Goal: Information Seeking & Learning: Learn about a topic

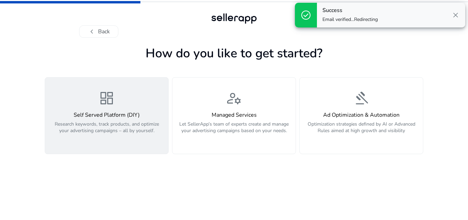
click at [114, 107] on span "dashboard" at bounding box center [106, 98] width 17 height 17
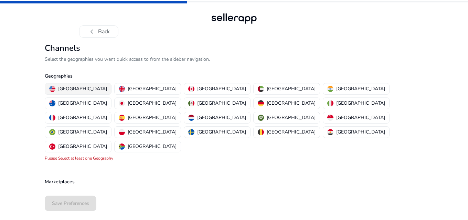
click at [82, 89] on p "[GEOGRAPHIC_DATA]" at bounding box center [82, 88] width 49 height 7
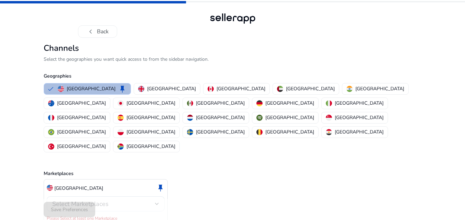
click at [78, 200] on span "Select Marketplaces" at bounding box center [80, 204] width 56 height 8
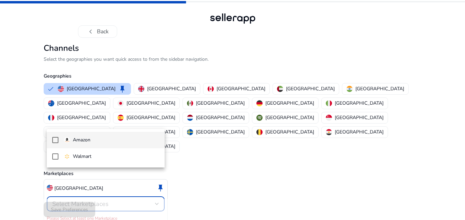
click at [82, 144] on mat-option "Amazon" at bounding box center [106, 140] width 118 height 17
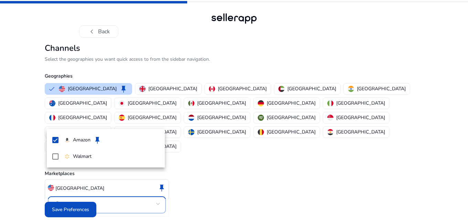
click at [79, 206] on div at bounding box center [234, 110] width 468 height 220
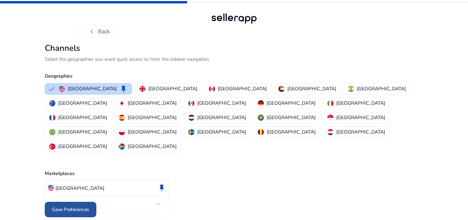
click at [82, 206] on span "Save Preferences" at bounding box center [70, 209] width 37 height 7
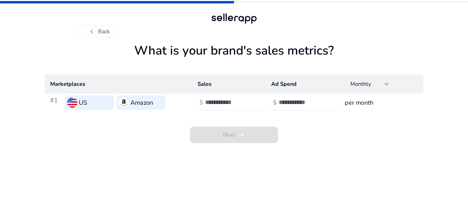
click at [220, 103] on input "number" at bounding box center [228, 103] width 46 height 8
type input "****"
click at [297, 107] on div at bounding box center [309, 102] width 62 height 15
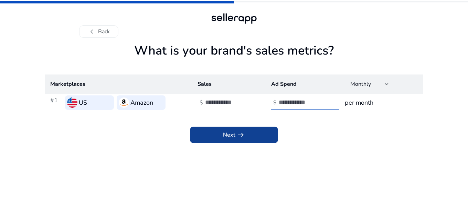
type input "***"
click at [242, 143] on span at bounding box center [234, 135] width 88 height 17
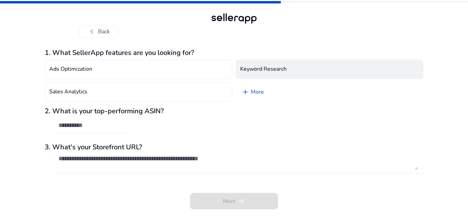
click at [265, 69] on h4 "Keyword Research" at bounding box center [263, 69] width 46 height 7
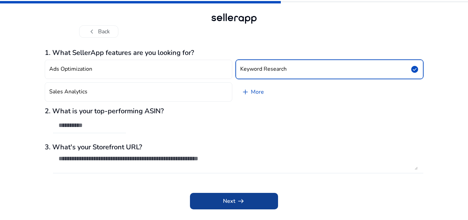
click at [230, 202] on span "Next arrow_right_alt" at bounding box center [234, 201] width 22 height 8
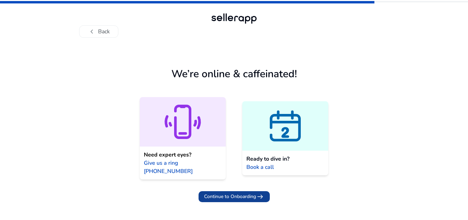
click at [227, 193] on span "Continue to Onboarding" at bounding box center [230, 196] width 52 height 7
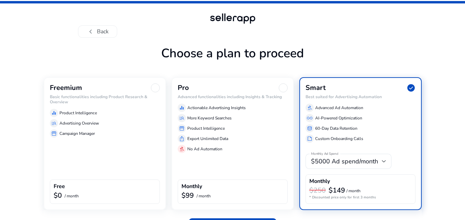
click at [76, 107] on div "equalizer Product Intelligence manage_search Advertising Overview storefront Ca…" at bounding box center [105, 122] width 110 height 32
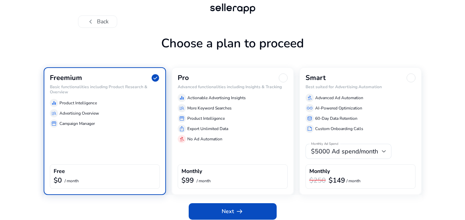
scroll to position [15, 0]
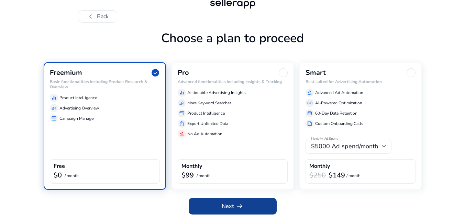
click at [232, 207] on span "Next arrow_right_alt" at bounding box center [233, 207] width 22 height 8
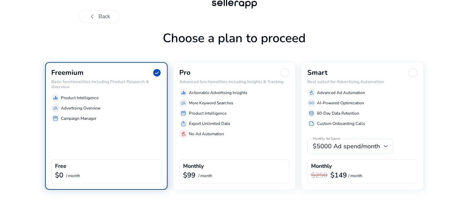
scroll to position [0, 0]
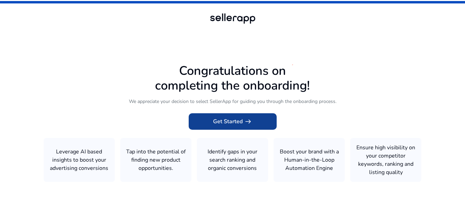
click at [240, 116] on span at bounding box center [233, 121] width 88 height 17
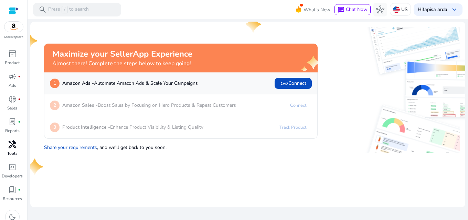
click at [14, 149] on span "handyman" at bounding box center [12, 145] width 8 height 8
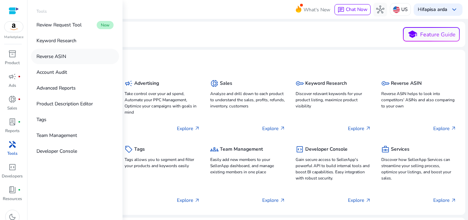
click at [59, 58] on p "Reverse ASIN" at bounding box center [51, 56] width 30 height 7
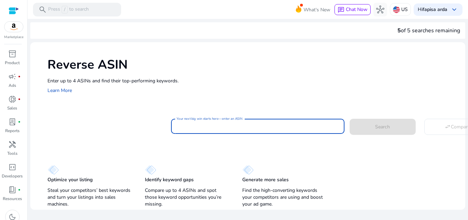
paste input "**********"
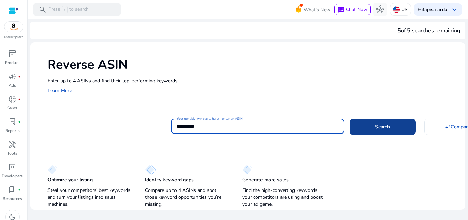
type input "**********"
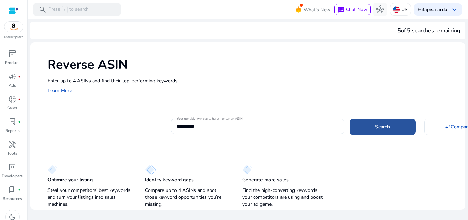
click at [362, 132] on span at bounding box center [382, 127] width 66 height 17
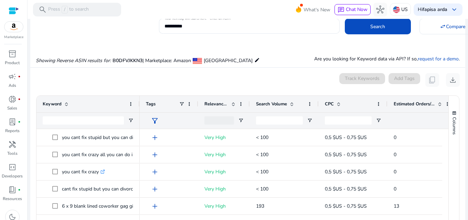
scroll to position [74, 0]
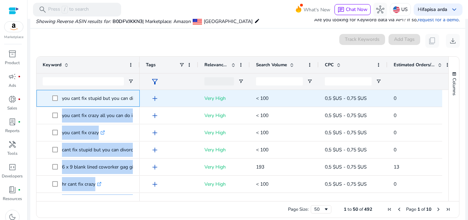
drag, startPoint x: 139, startPoint y: 91, endPoint x: 144, endPoint y: 92, distance: 5.9
click at [144, 92] on div "you cant fix stupid but you can divorce it .st0{fill:#2c8af8} you cant fix craz…" at bounding box center [238, 142] width 405 height 105
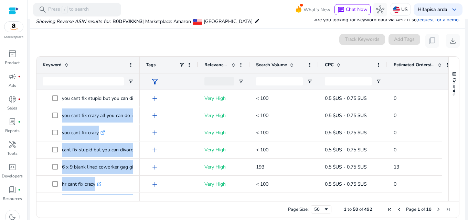
click at [139, 65] on div "Keyword" at bounding box center [87, 73] width 103 height 33
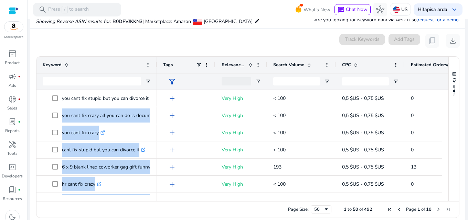
drag, startPoint x: 138, startPoint y: 65, endPoint x: 155, endPoint y: 64, distance: 17.2
click at [155, 64] on div at bounding box center [156, 65] width 3 height 17
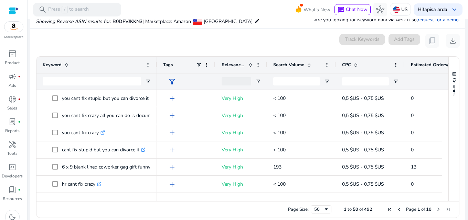
click at [154, 38] on div "0 keyword(s) selected Track Keywords Add Tags content_copy download" at bounding box center [248, 41] width 424 height 14
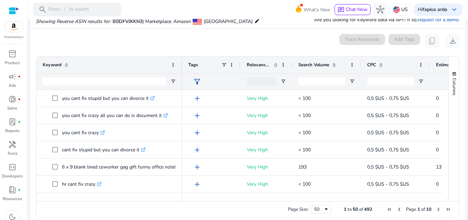
drag, startPoint x: 156, startPoint y: 65, endPoint x: 181, endPoint y: 62, distance: 25.2
click at [181, 62] on div at bounding box center [181, 65] width 3 height 17
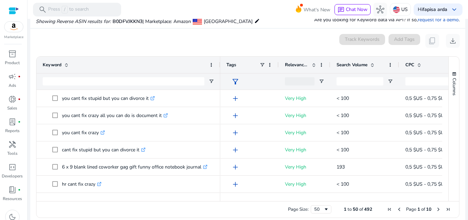
drag, startPoint x: 181, startPoint y: 65, endPoint x: 219, endPoint y: 65, distance: 38.2
click at [219, 65] on div at bounding box center [219, 65] width 3 height 17
drag, startPoint x: 236, startPoint y: 198, endPoint x: 286, endPoint y: 196, distance: 50.2
click at [287, 196] on div at bounding box center [412, 198] width 385 height 6
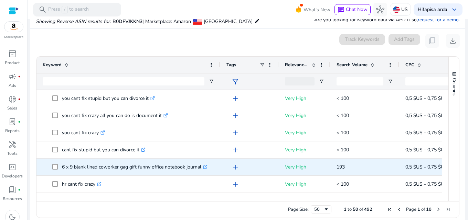
click at [144, 166] on p "6 x 9 blank lined coworker gag gift funny office notebook journal .st0{fill:#2c…" at bounding box center [134, 167] width 145 height 14
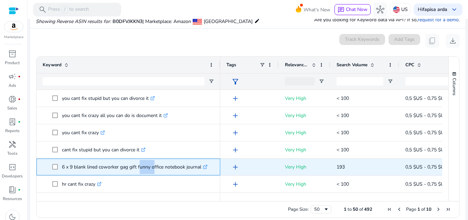
click at [144, 166] on p "6 x 9 blank lined coworker gag gift funny office notebook journal .st0{fill:#2c…" at bounding box center [134, 167] width 145 height 14
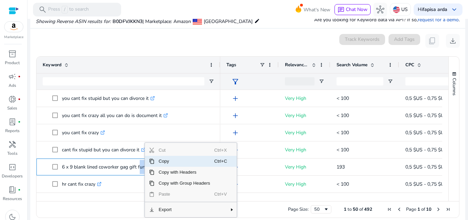
click at [158, 161] on span "Copy" at bounding box center [184, 161] width 60 height 11
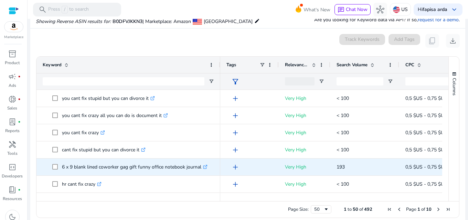
click at [236, 168] on span "add" at bounding box center [235, 167] width 8 height 8
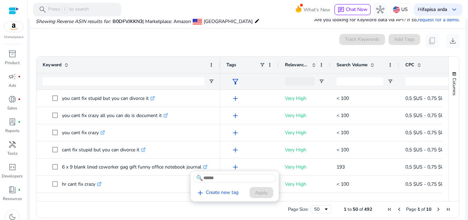
click at [233, 166] on div at bounding box center [234, 110] width 468 height 220
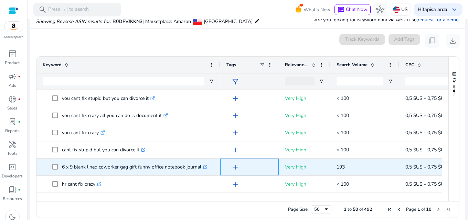
click at [233, 166] on span "add" at bounding box center [235, 167] width 8 height 8
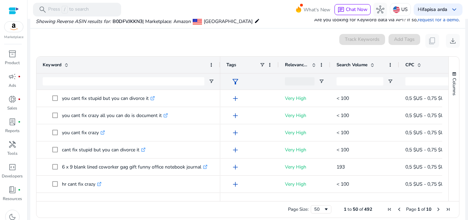
click at [236, 168] on div at bounding box center [234, 110] width 468 height 220
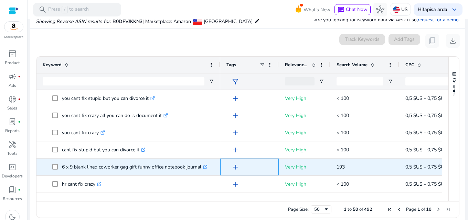
click at [236, 168] on span "add" at bounding box center [235, 167] width 8 height 8
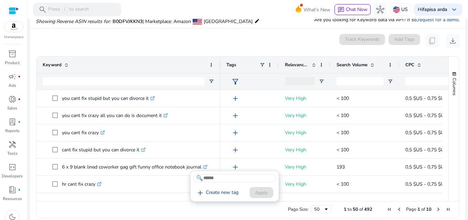
click at [225, 194] on link "add Create new tag" at bounding box center [217, 193] width 48 height 8
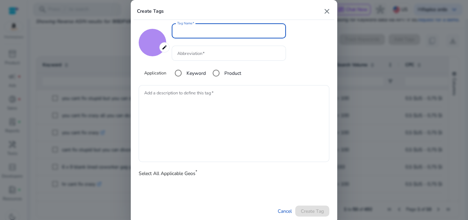
type input "*******"
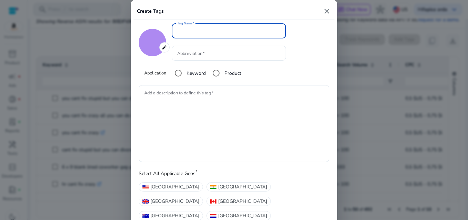
click at [209, 31] on input "Tag Name" at bounding box center [228, 31] width 103 height 8
type input "*****"
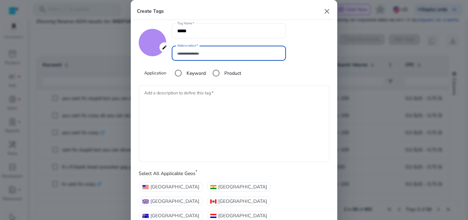
click at [210, 53] on input "Abbreviation" at bounding box center [228, 54] width 103 height 8
type input "**"
click at [176, 188] on span "[GEOGRAPHIC_DATA]" at bounding box center [174, 187] width 49 height 7
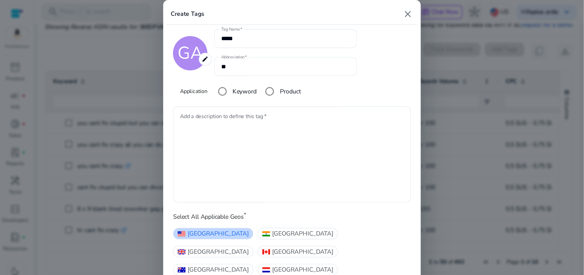
scroll to position [25, 0]
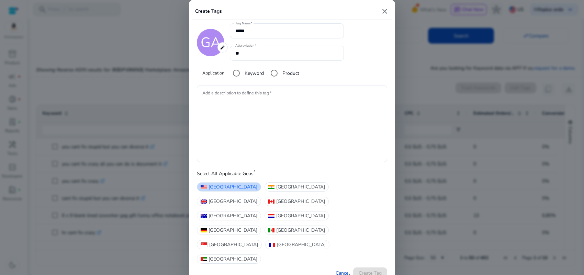
click at [368, 64] on div "GA edit ******* Tag Name ***** Abbreviation ** Application Keyword Product" at bounding box center [292, 52] width 190 height 58
click at [255, 133] on textarea "Add a description to define this tag" at bounding box center [292, 124] width 179 height 70
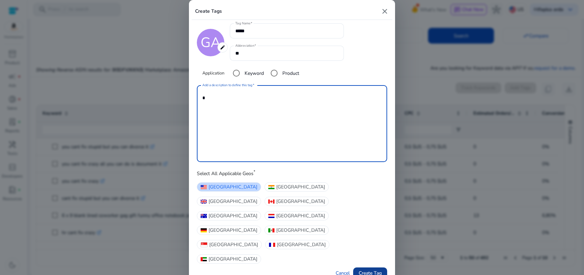
type textarea "*"
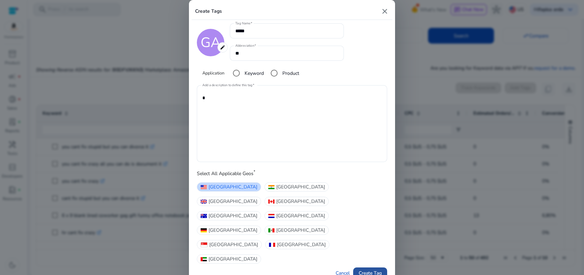
click at [365, 220] on span "Create Tag" at bounding box center [370, 273] width 23 height 7
type input "*******"
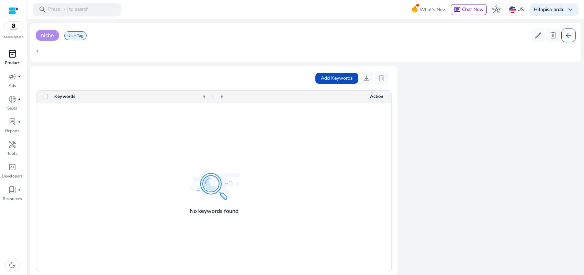
click at [14, 55] on span "inventory_2" at bounding box center [12, 54] width 8 height 8
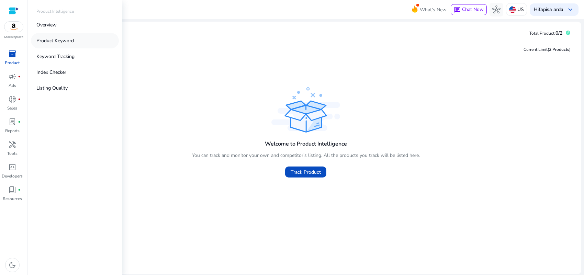
click at [42, 42] on p "Product Keyword" at bounding box center [54, 40] width 37 height 7
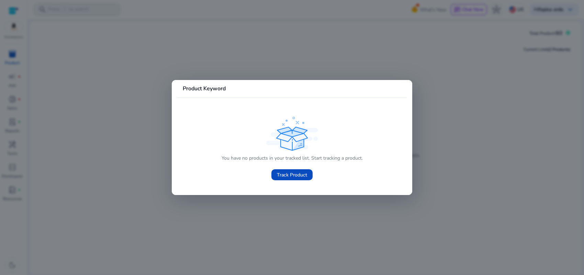
click at [50, 59] on div at bounding box center [292, 137] width 584 height 275
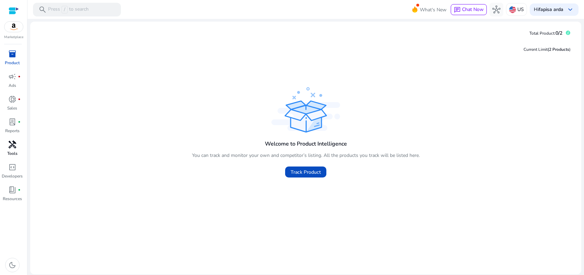
click at [11, 143] on span "handyman" at bounding box center [12, 145] width 8 height 8
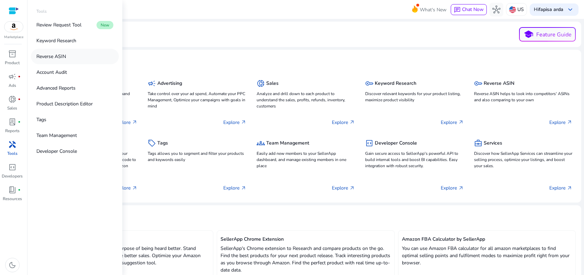
click at [54, 50] on link "Reverse ASIN" at bounding box center [75, 56] width 88 height 15
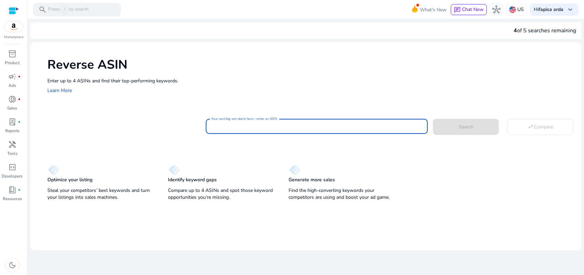
paste input "**********"
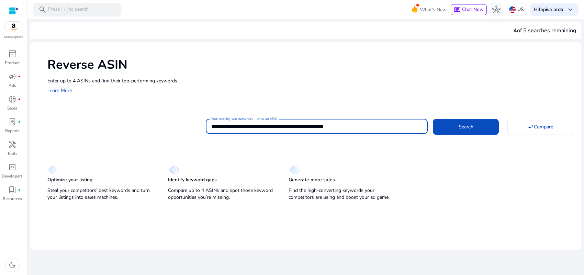
click at [355, 126] on input "**********" at bounding box center [316, 127] width 211 height 8
paste input
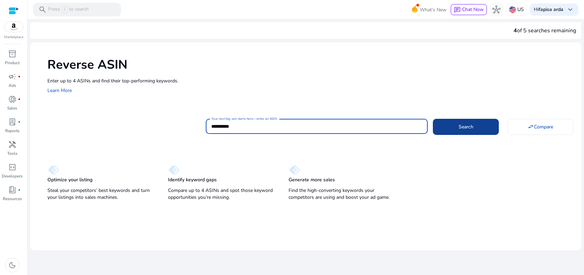
click at [467, 131] on span at bounding box center [466, 127] width 66 height 17
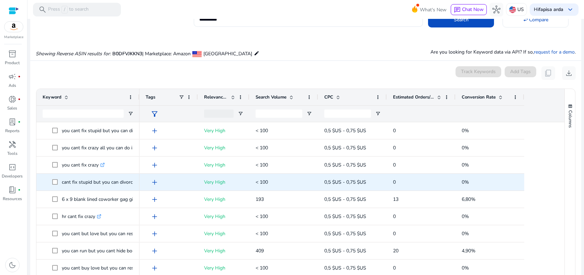
scroll to position [73, 0]
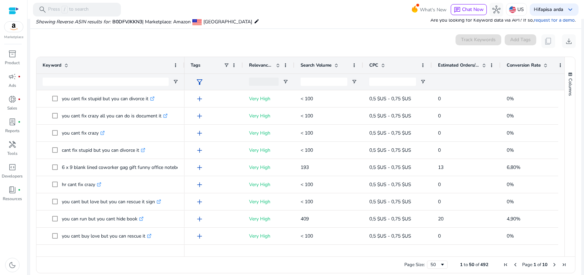
drag, startPoint x: 138, startPoint y: 65, endPoint x: 183, endPoint y: 69, distance: 45.3
click at [183, 69] on div at bounding box center [184, 65] width 3 height 17
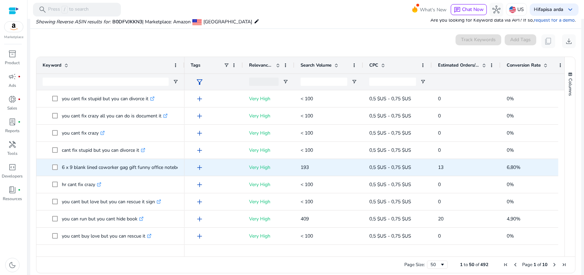
click at [200, 169] on span "add" at bounding box center [200, 168] width 8 height 8
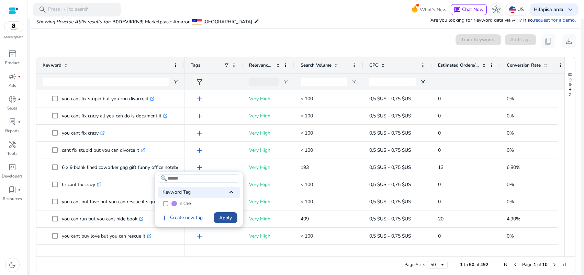
click at [218, 219] on span at bounding box center [226, 218] width 24 height 17
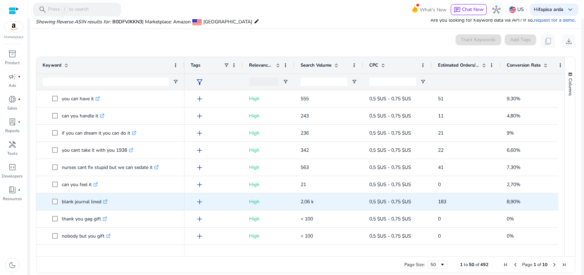
scroll to position [473, 0]
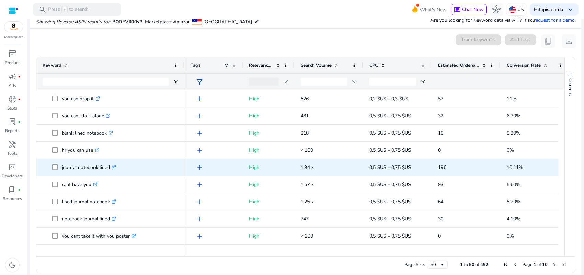
click at [202, 168] on span "add" at bounding box center [200, 168] width 8 height 8
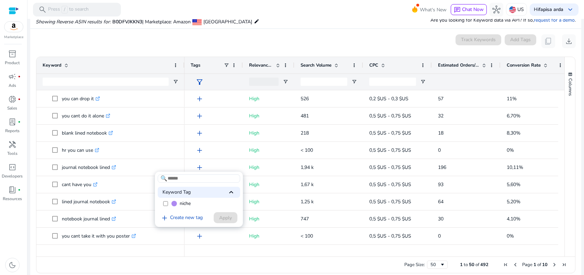
drag, startPoint x: 176, startPoint y: 205, endPoint x: 180, endPoint y: 205, distance: 3.8
click at [176, 204] on span at bounding box center [175, 204] width 6 height 6
click at [226, 219] on span "Apply" at bounding box center [225, 218] width 13 height 7
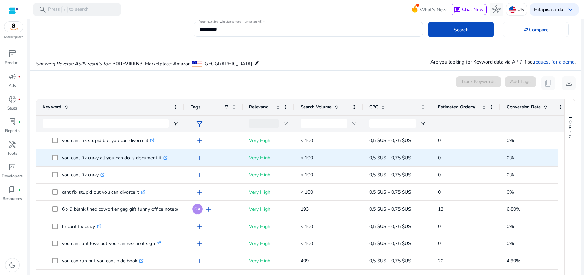
scroll to position [0, 0]
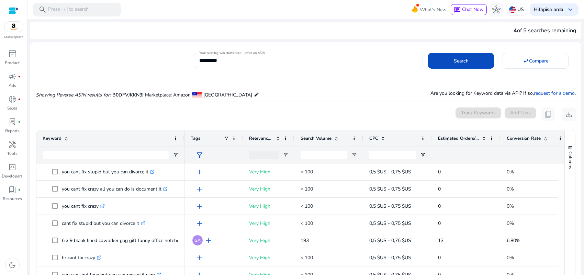
click at [233, 61] on input "**********" at bounding box center [308, 61] width 218 height 8
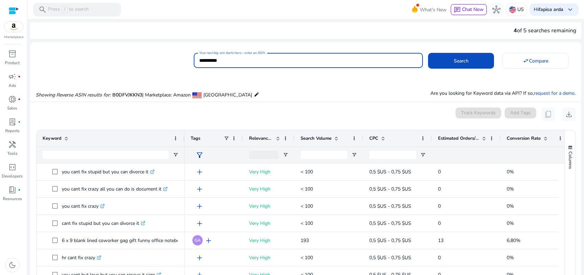
click at [233, 61] on input "**********" at bounding box center [308, 61] width 218 height 8
paste input
type input "**********"
click at [467, 64] on span at bounding box center [461, 61] width 66 height 17
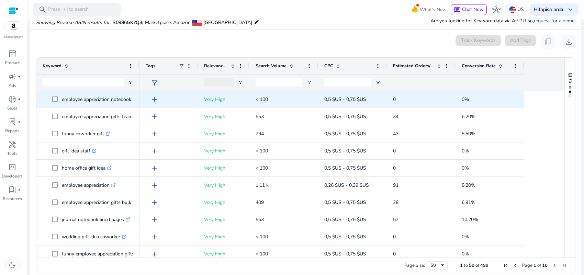
scroll to position [73, 0]
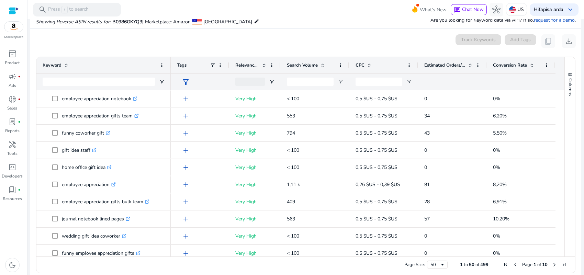
drag, startPoint x: 138, startPoint y: 64, endPoint x: 169, endPoint y: 65, distance: 31.3
click at [169, 65] on div at bounding box center [170, 65] width 3 height 17
click at [121, 83] on input "Keyword Filter Input" at bounding box center [99, 82] width 112 height 8
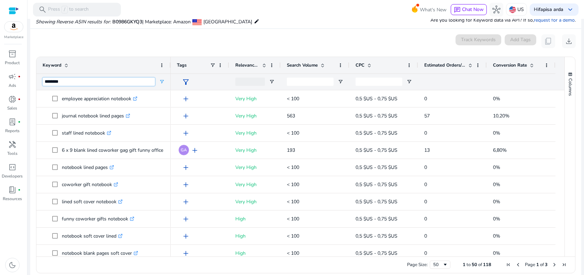
type input "********"
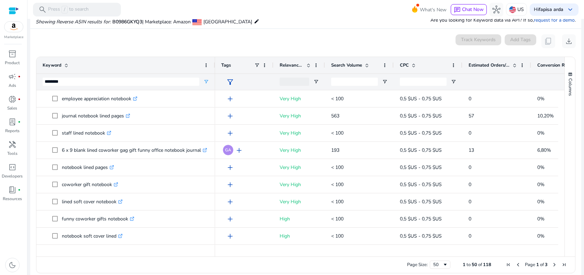
drag, startPoint x: 169, startPoint y: 65, endPoint x: 213, endPoint y: 64, distance: 44.4
click at [214, 64] on div at bounding box center [215, 65] width 3 height 17
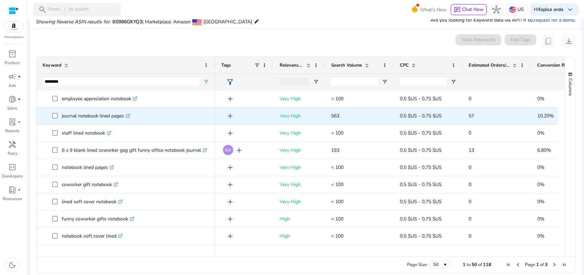
click at [229, 114] on span "add" at bounding box center [230, 116] width 8 height 8
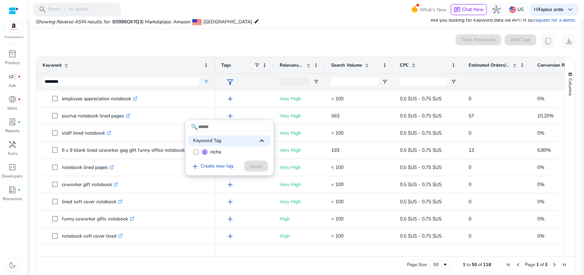
click at [211, 150] on span "niche" at bounding box center [215, 152] width 11 height 7
click at [259, 171] on span at bounding box center [256, 166] width 24 height 17
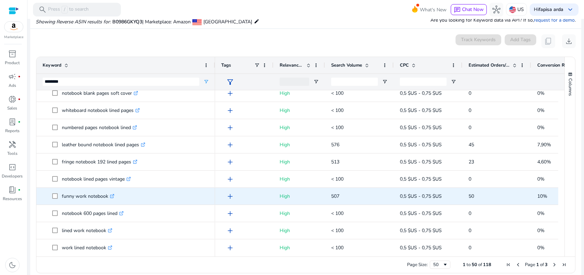
scroll to position [172, 0]
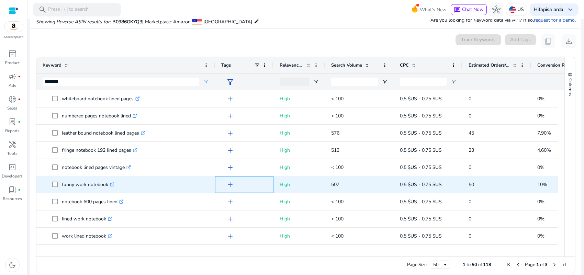
click at [231, 186] on span "add" at bounding box center [230, 185] width 8 height 8
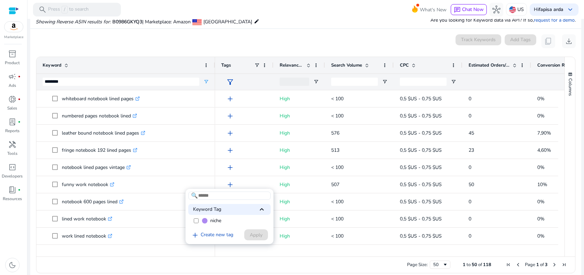
click at [201, 220] on label "niche" at bounding box center [229, 221] width 83 height 10
click at [255, 220] on span "Apply" at bounding box center [256, 235] width 13 height 7
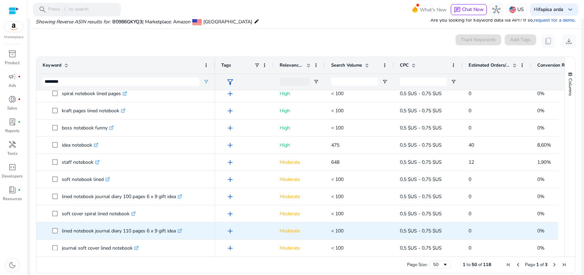
scroll to position [473, 0]
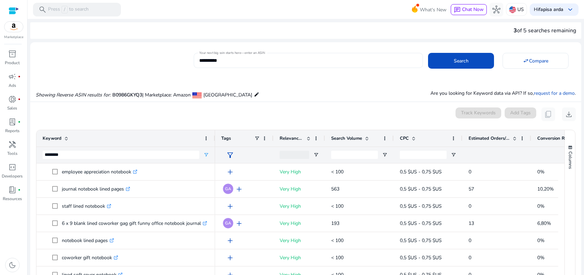
click at [237, 63] on input "**********" at bounding box center [308, 61] width 218 height 8
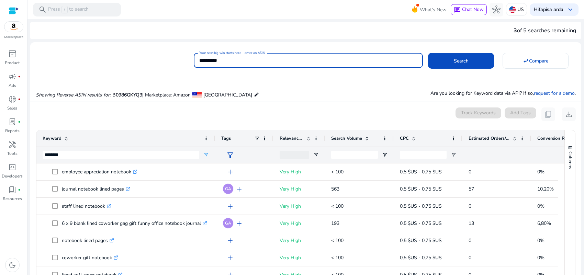
click at [237, 63] on input "**********" at bounding box center [308, 61] width 218 height 8
paste input
type input "**********"
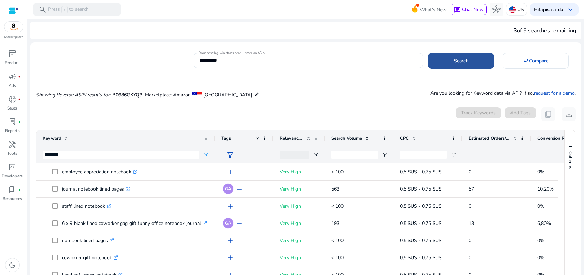
click at [463, 61] on span "Search" at bounding box center [461, 60] width 15 height 7
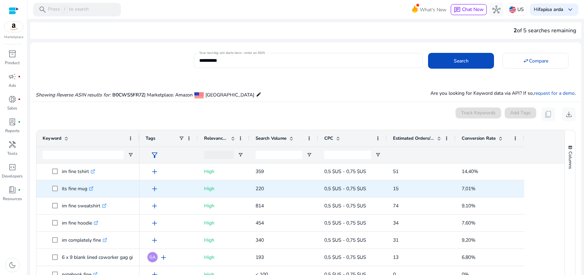
scroll to position [344, 0]
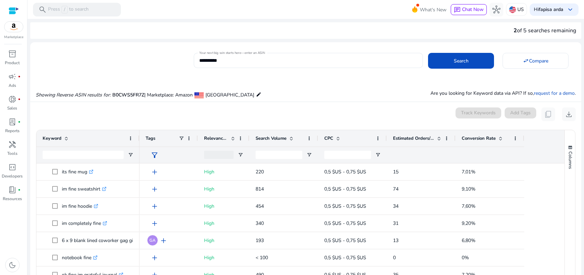
click at [140, 139] on div "Tags" at bounding box center [169, 138] width 58 height 17
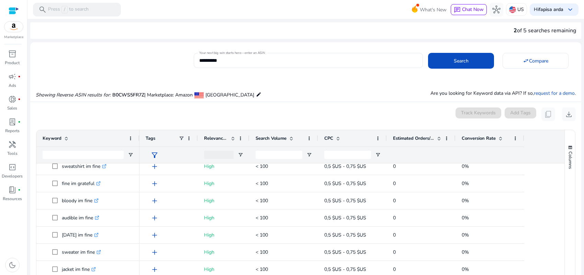
click at [102, 151] on div at bounding box center [83, 155] width 81 height 16
click at [101, 155] on input "Keyword Filter Input" at bounding box center [83, 155] width 81 height 8
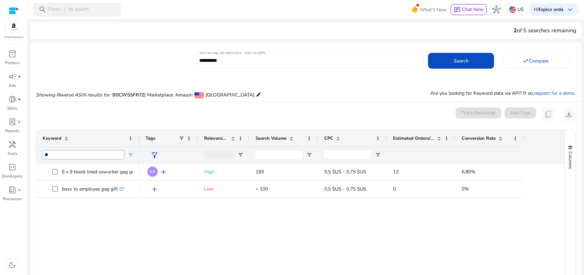
type input "*"
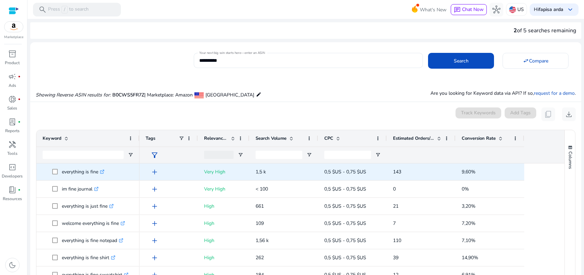
click at [154, 172] on span "add" at bounding box center [155, 172] width 8 height 8
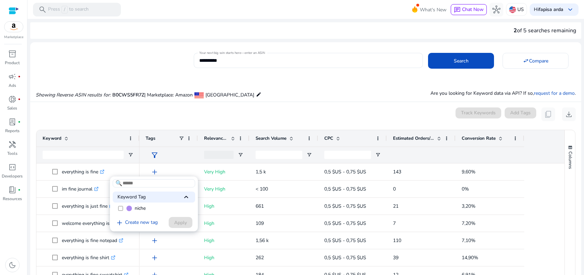
click at [154, 172] on div at bounding box center [292, 137] width 584 height 275
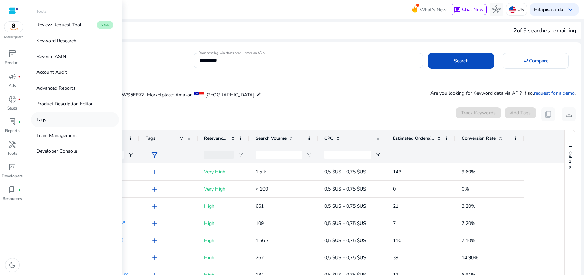
click at [54, 119] on link "Tags" at bounding box center [75, 119] width 88 height 15
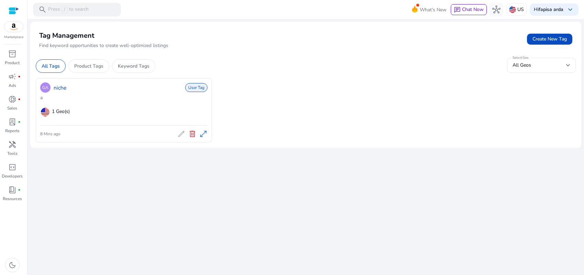
click at [138, 111] on div "1 Geo(s)" at bounding box center [127, 111] width 161 height 15
click at [57, 89] on link "niche" at bounding box center [60, 88] width 13 height 8
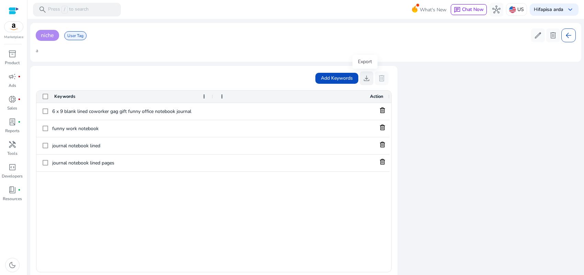
click at [363, 80] on span "download" at bounding box center [367, 78] width 8 height 8
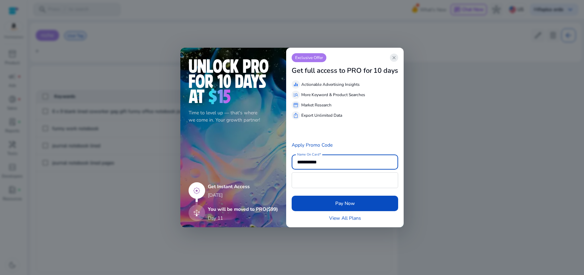
click at [395, 57] on span "close" at bounding box center [395, 58] width 6 height 6
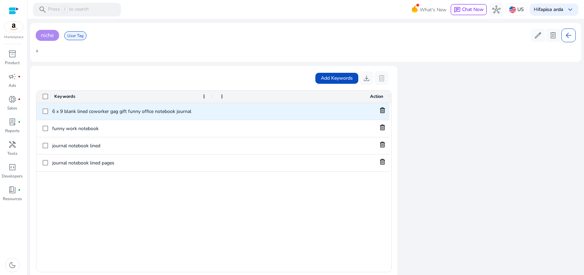
click at [131, 111] on span "6 x 9 blank lined coworker gag gift funny office notebook journal" at bounding box center [129, 112] width 155 height 14
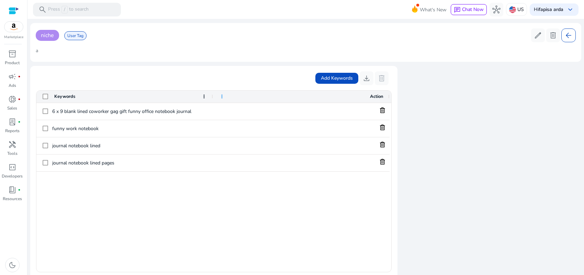
click at [221, 97] on span at bounding box center [222, 97] width 6 height 6
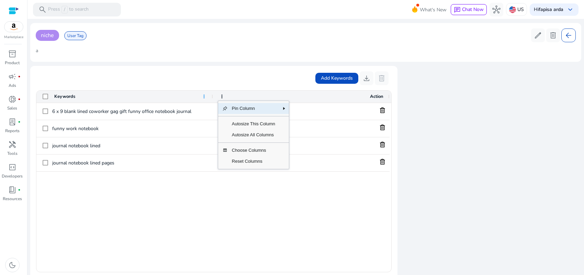
click at [206, 96] on span at bounding box center [204, 97] width 6 height 6
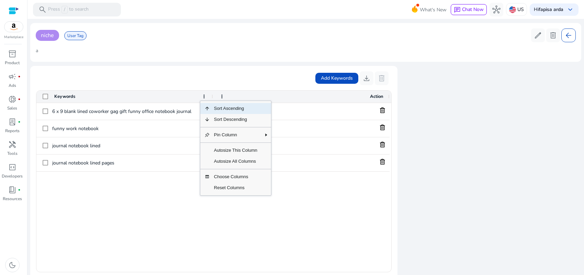
click at [183, 79] on div "Add Keywords download delete" at bounding box center [214, 79] width 357 height 14
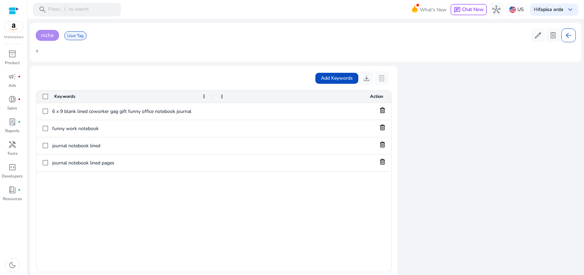
click at [380, 76] on app-icon-holder "delete" at bounding box center [382, 79] width 14 height 14
drag, startPoint x: 361, startPoint y: 78, endPoint x: 310, endPoint y: 178, distance: 112.3
click at [301, 190] on div "6 x 9 blank lined coworker gag gift funny office notebook journal funny work no…" at bounding box center [213, 187] width 355 height 169
drag, startPoint x: 364, startPoint y: 78, endPoint x: 315, endPoint y: -37, distance: 125.5
click at [315, 0] on html "We recommend switching to desktop view for the best experience. Marketplace inv…" at bounding box center [292, 137] width 584 height 275
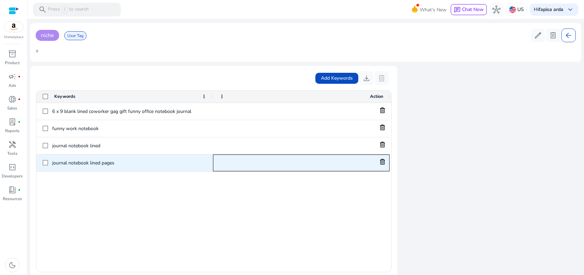
drag, startPoint x: 365, startPoint y: 76, endPoint x: 352, endPoint y: 112, distance: 38.4
click at [325, 159] on div at bounding box center [301, 163] width 168 height 9
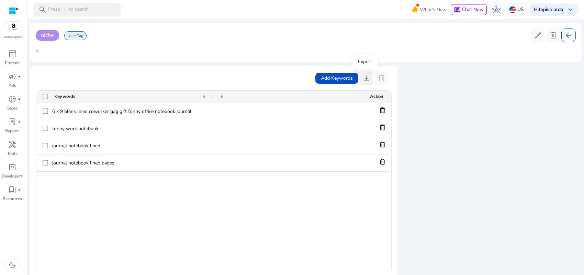
click at [363, 81] on span "download" at bounding box center [367, 78] width 8 height 8
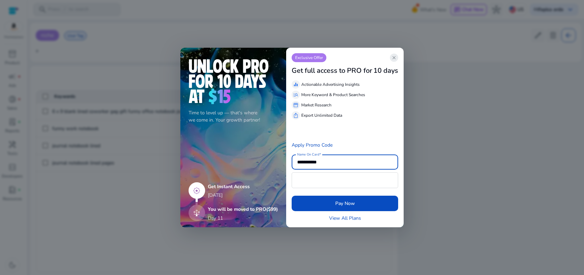
click at [394, 56] on span "close" at bounding box center [395, 58] width 6 height 6
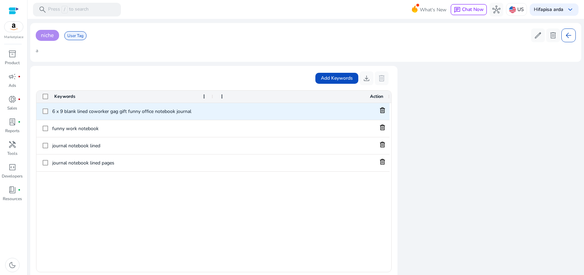
click at [150, 110] on span "6 x 9 blank lined coworker gag gift funny office notebook journal" at bounding box center [129, 112] width 155 height 14
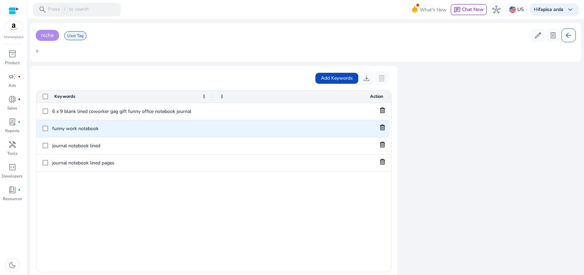
click at [123, 126] on span "funny work notebook" at bounding box center [129, 129] width 155 height 14
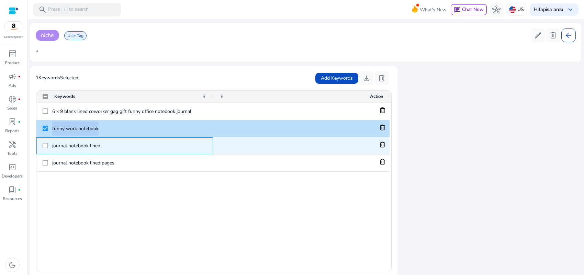
click at [44, 142] on div at bounding box center [46, 146] width 6 height 14
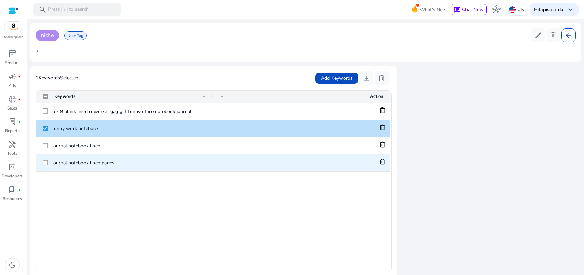
click at [43, 158] on div at bounding box center [46, 163] width 6 height 14
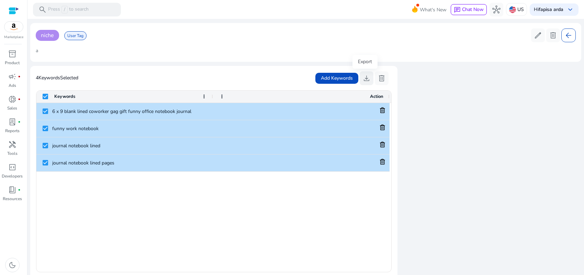
click at [365, 79] on span "download" at bounding box center [367, 78] width 8 height 8
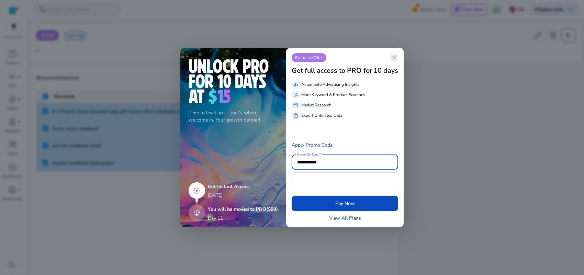
click at [392, 58] on app-icon "close" at bounding box center [394, 58] width 8 height 8
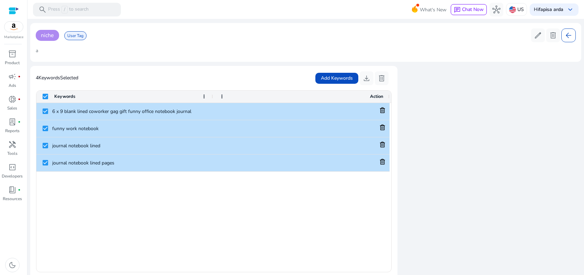
drag, startPoint x: 331, startPoint y: 76, endPoint x: 276, endPoint y: 53, distance: 59.6
click at [276, 53] on div "niche User Tag edit delete arrow_back a 4 Keywords Selected Add Keywords downlo…" at bounding box center [305, 152] width 551 height 259
click at [424, 105] on div "niche User Tag edit delete arrow_back a 4 Keywords Selected Add Keywords downlo…" at bounding box center [305, 152] width 551 height 259
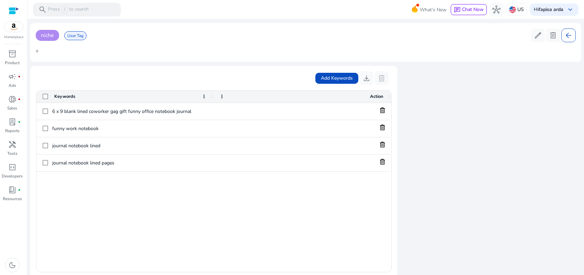
click at [128, 196] on div "6 x 9 blank lined coworker gag gift funny office notebook journal funny work no…" at bounding box center [213, 187] width 355 height 169
click at [14, 120] on span "lab_profile" at bounding box center [12, 122] width 8 height 8
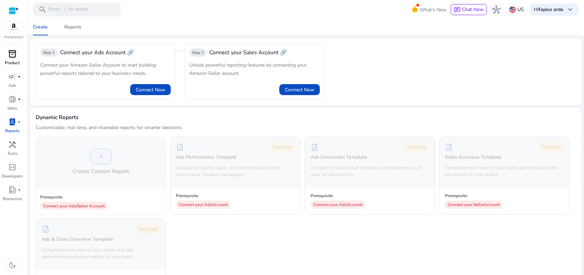
click at [10, 57] on span "inventory_2" at bounding box center [12, 54] width 8 height 8
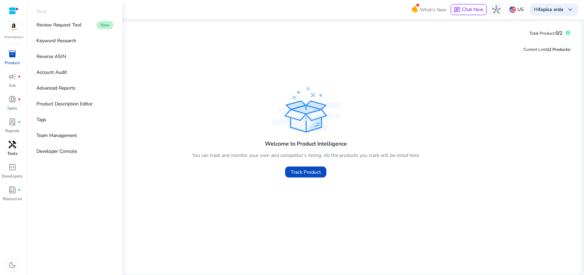
click at [9, 145] on span "handyman" at bounding box center [12, 145] width 8 height 8
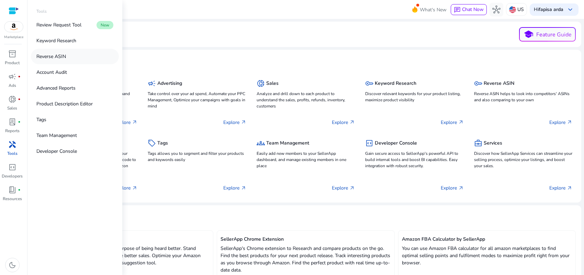
click at [52, 57] on p "Reverse ASIN" at bounding box center [51, 56] width 30 height 7
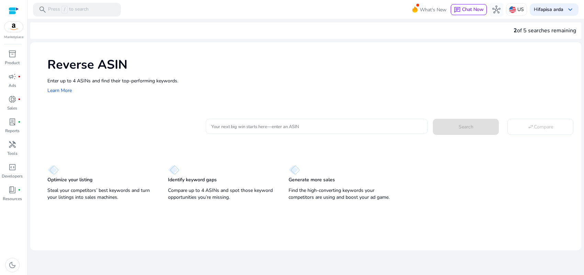
click at [238, 129] on input "Your next big win starts here—enter an ASIN" at bounding box center [316, 127] width 211 height 8
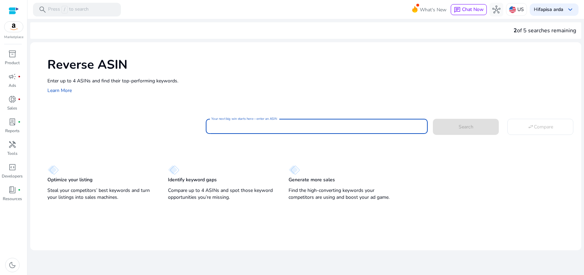
paste input "**********"
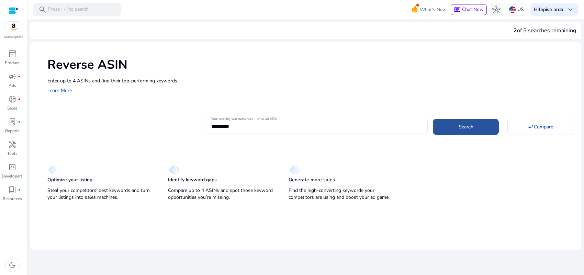
click at [464, 127] on span "Search" at bounding box center [466, 126] width 15 height 7
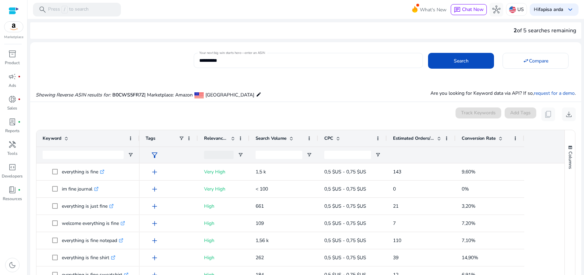
click at [226, 61] on input "**********" at bounding box center [308, 61] width 218 height 8
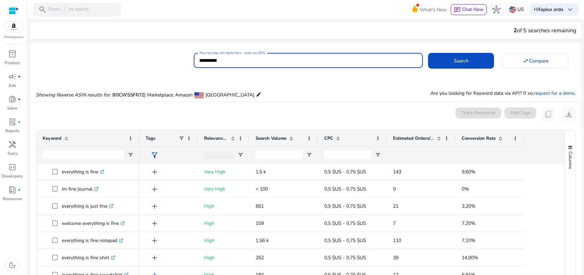
click at [226, 61] on input "**********" at bounding box center [308, 61] width 218 height 8
paste input
type input "**********"
click at [449, 57] on span at bounding box center [461, 61] width 66 height 17
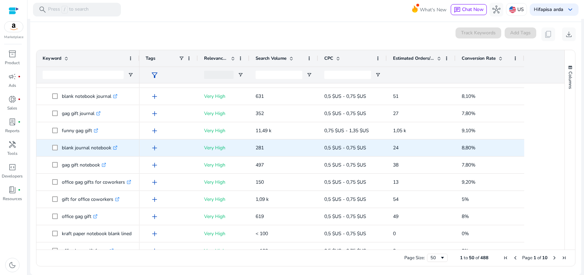
scroll to position [177, 0]
